Goal: Check status: Check status

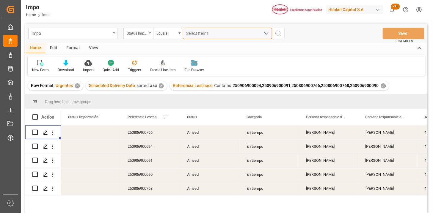
click at [199, 29] on button "Select Items" at bounding box center [227, 33] width 89 height 11
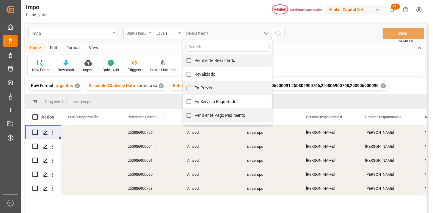
click at [129, 35] on div "Status Importación" at bounding box center [137, 32] width 20 height 7
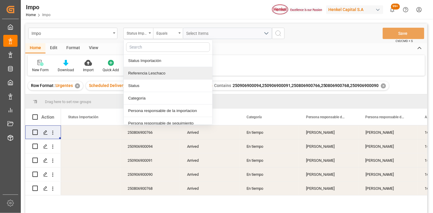
click at [144, 72] on div "Referencia Leschaco" at bounding box center [168, 73] width 89 height 12
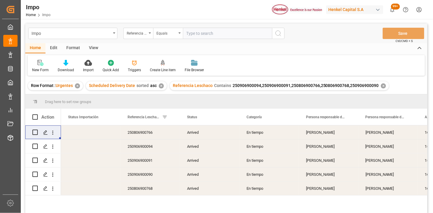
click at [188, 32] on input "text" at bounding box center [227, 33] width 89 height 11
type input "DUS0187793"
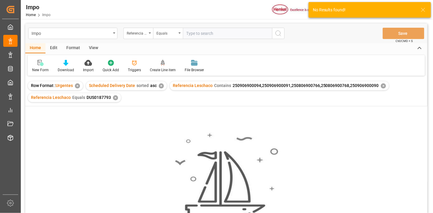
click at [160, 87] on div "✕" at bounding box center [161, 85] width 5 height 5
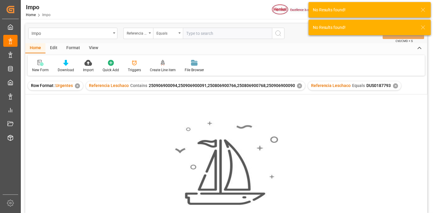
click at [298, 87] on div "✕" at bounding box center [299, 85] width 5 height 5
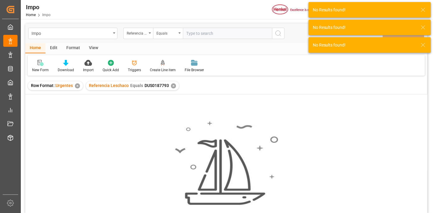
click at [94, 48] on div "View" at bounding box center [93, 48] width 18 height 10
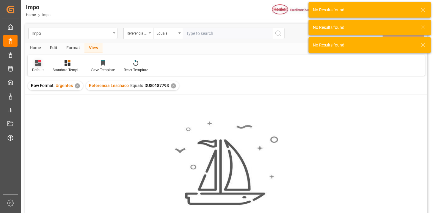
drag, startPoint x: 42, startPoint y: 65, endPoint x: 47, endPoint y: 72, distance: 8.2
click at [42, 65] on div at bounding box center [38, 62] width 12 height 6
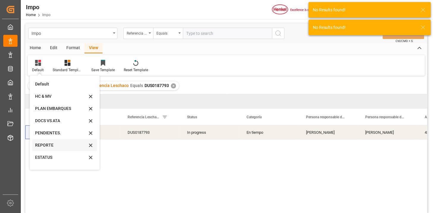
click at [54, 143] on div "REPORTE" at bounding box center [61, 145] width 52 height 6
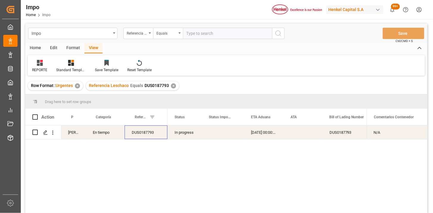
click at [144, 134] on div "DUS0187793" at bounding box center [146, 132] width 43 height 14
click at [144, 134] on input "DUS0187793" at bounding box center [145, 135] width 33 height 11
paste input "250906900441"
type input "250906900441"
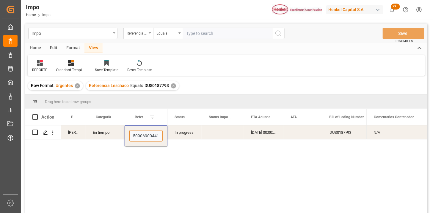
scroll to position [0, 1]
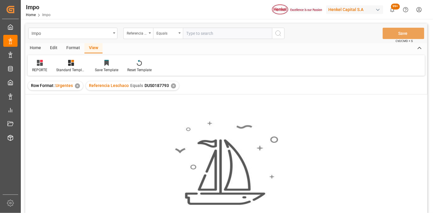
drag, startPoint x: 208, startPoint y: 34, endPoint x: 212, endPoint y: 34, distance: 3.6
click at [210, 34] on input "text" at bounding box center [227, 33] width 89 height 11
paste input "250806900439"
type input "250806900439"
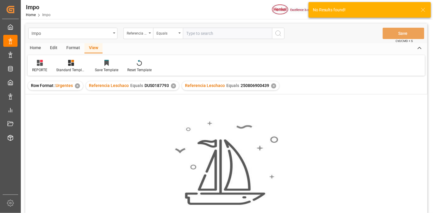
click at [174, 85] on div "✕" at bounding box center [173, 85] width 5 height 5
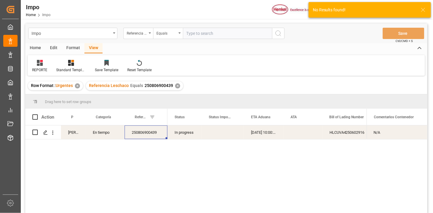
scroll to position [33, 0]
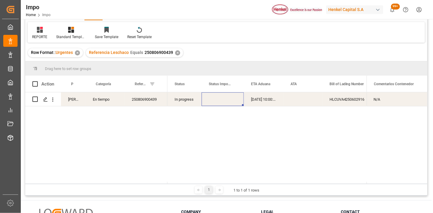
click at [203, 102] on div "Press SPACE to select this row." at bounding box center [223, 99] width 42 height 14
click at [254, 99] on div "[DATE] 10:00:00" at bounding box center [264, 99] width 40 height 14
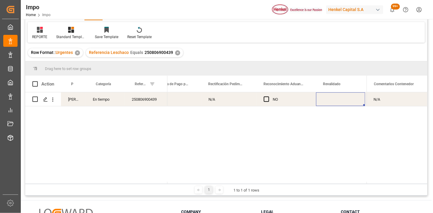
scroll to position [0, 546]
click at [287, 103] on div "Press SPACE to select this row." at bounding box center [295, 99] width 49 height 14
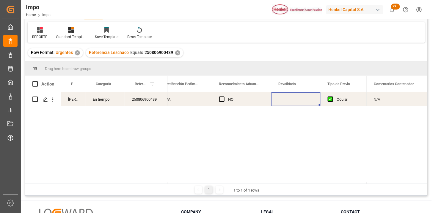
click at [289, 100] on div "Press SPACE to select this row." at bounding box center [295, 99] width 49 height 14
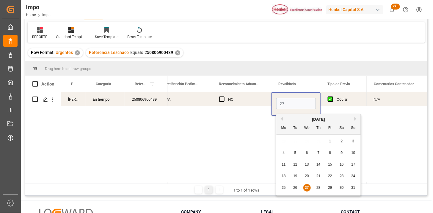
type input "[DATE]"
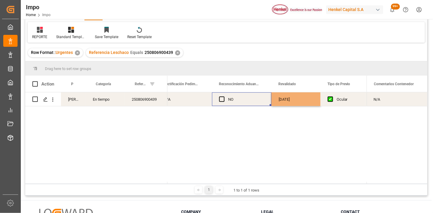
drag, startPoint x: 227, startPoint y: 103, endPoint x: 240, endPoint y: 100, distance: 13.3
click at [233, 101] on div "NO" at bounding box center [241, 99] width 45 height 14
